Goal: Information Seeking & Learning: Learn about a topic

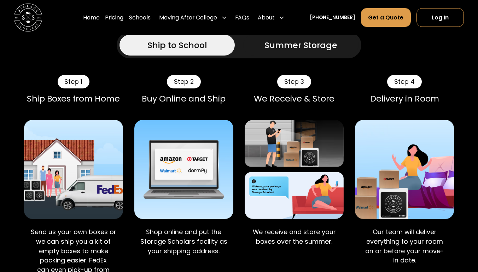
scroll to position [487, 0]
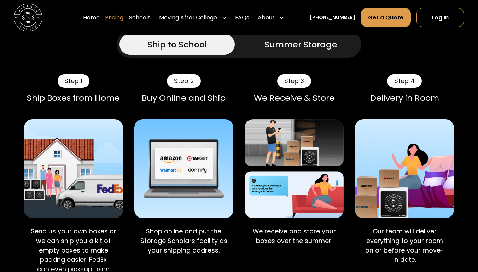
click at [122, 14] on link "Pricing" at bounding box center [114, 17] width 18 height 19
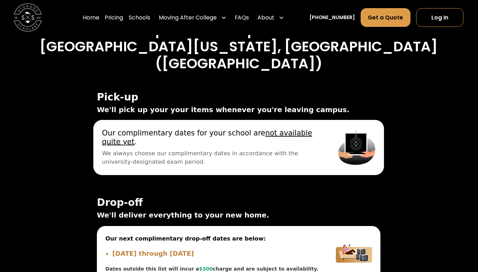
scroll to position [2335, 0]
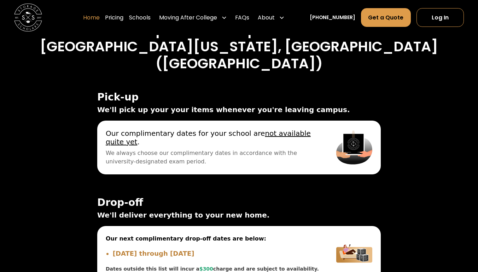
click at [100, 18] on link "Home" at bounding box center [91, 17] width 17 height 19
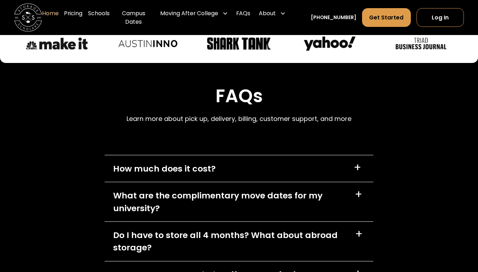
scroll to position [1876, 0]
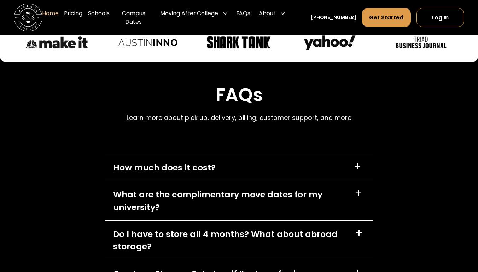
click at [243, 162] on div "How much does it cost? +" at bounding box center [239, 167] width 268 height 27
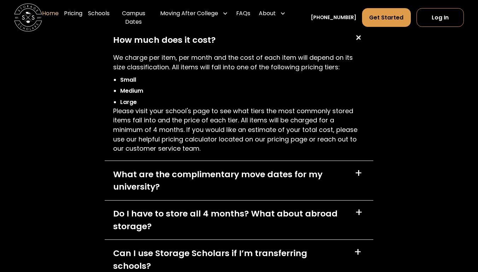
scroll to position [2006, 0]
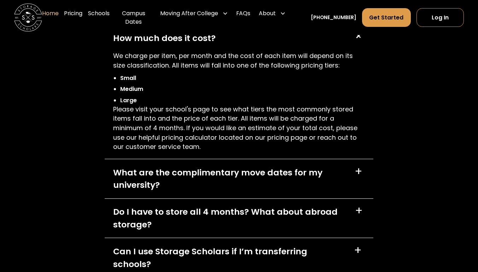
click at [241, 173] on div "What are the complimentary move dates for my university?" at bounding box center [229, 178] width 233 height 25
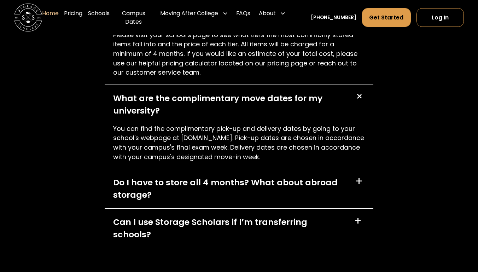
scroll to position [2080, 0]
click at [241, 173] on div "Do I have to store all 4 months? What about abroad storage? +" at bounding box center [239, 188] width 268 height 39
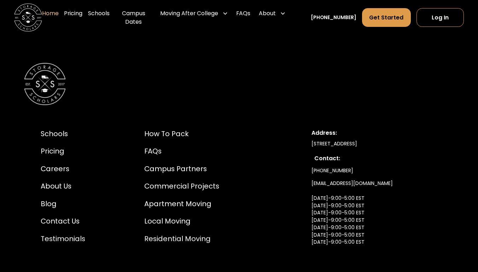
scroll to position [2519, 0]
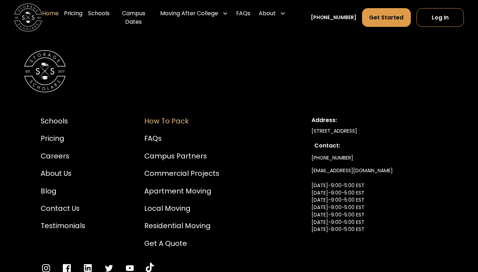
click at [176, 116] on div "How to Pack" at bounding box center [181, 121] width 75 height 11
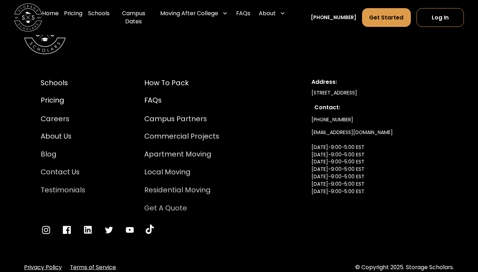
scroll to position [2274, 0]
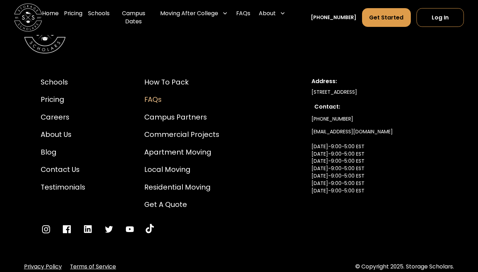
click at [149, 94] on div "FAQs" at bounding box center [181, 99] width 75 height 11
